Goal: Information Seeking & Learning: Understand process/instructions

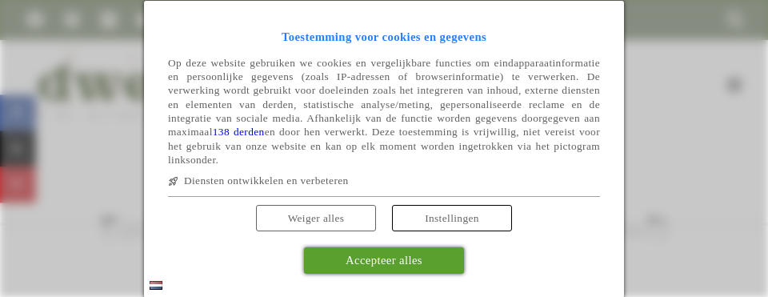
click at [323, 214] on span "Weiger alles" at bounding box center [316, 218] width 57 height 12
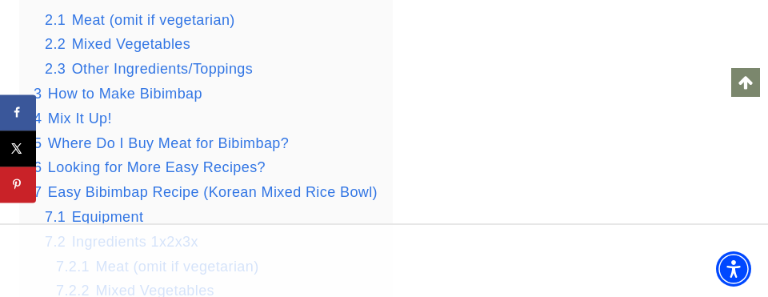
scroll to position [1985, 0]
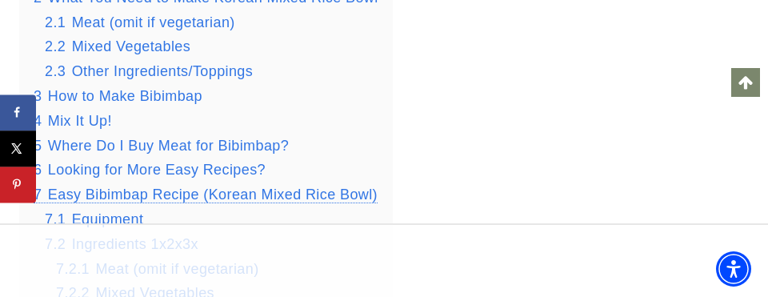
click at [134, 196] on span "Easy Bibimbap Recipe (Korean Mixed Rice Bowl)" at bounding box center [213, 194] width 330 height 16
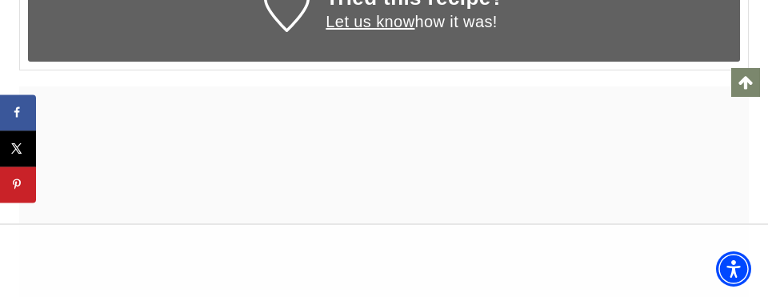
scroll to position [13487, 0]
